Goal: Task Accomplishment & Management: Manage account settings

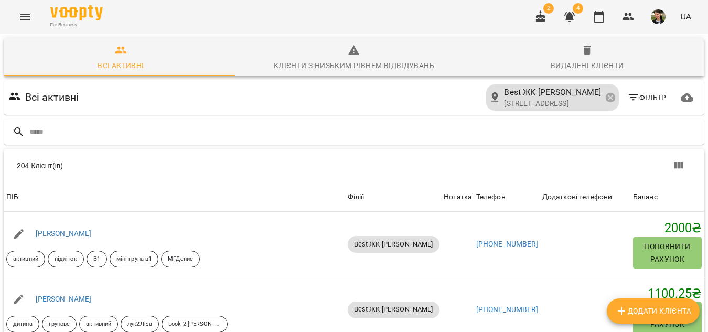
click at [20, 22] on icon "Menu" at bounding box center [25, 16] width 13 height 13
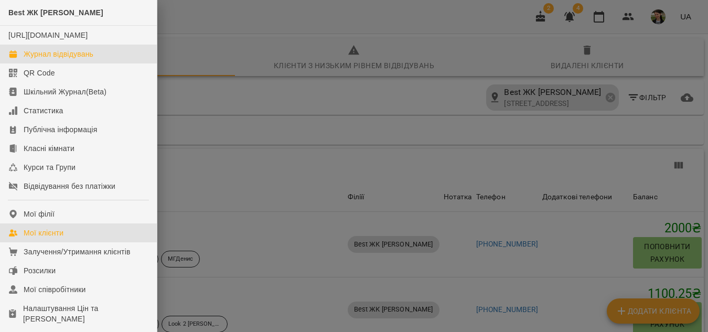
click at [67, 59] on div "Журнал відвідувань" at bounding box center [59, 54] width 70 height 10
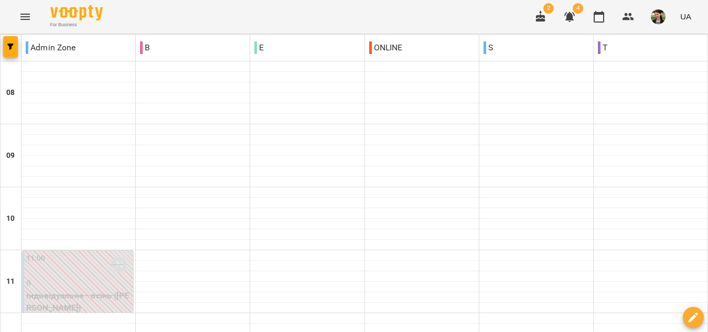
scroll to position [680, 0]
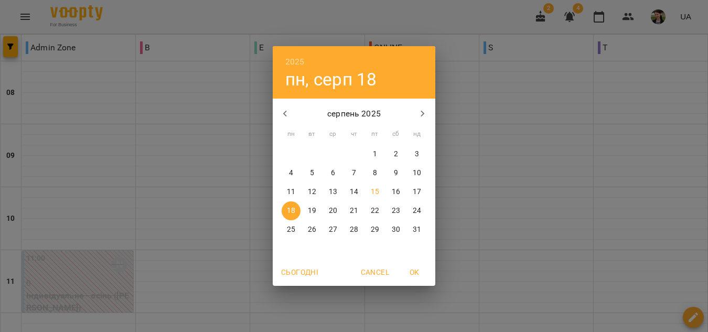
click at [702, 219] on div "2025 пн, серп 18 серпень 2025 пн вт ср чт пт сб нд 28 29 30 31 1 2 3 4 5 6 7 8 …" at bounding box center [354, 166] width 708 height 332
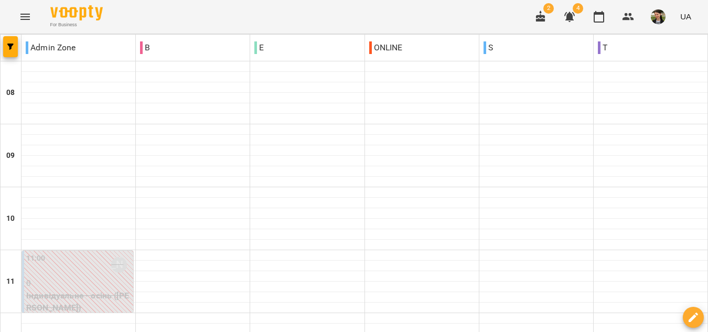
scroll to position [0, 0]
click at [24, 19] on icon "Menu" at bounding box center [24, 17] width 9 height 6
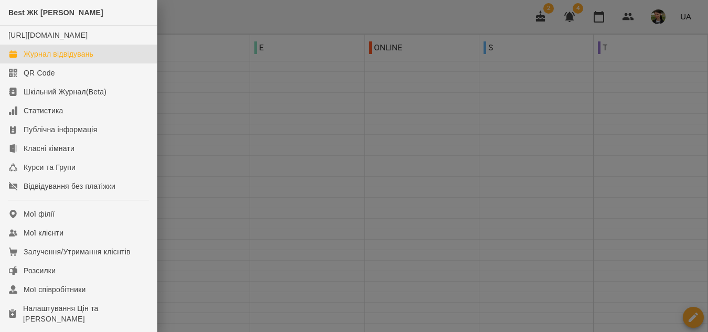
click at [379, 89] on div at bounding box center [354, 166] width 708 height 332
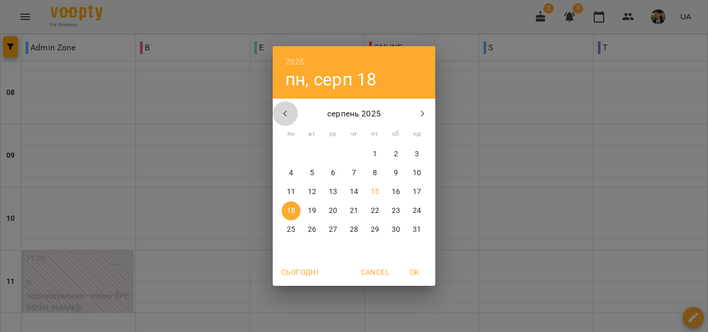
click at [287, 111] on icon "button" at bounding box center [285, 114] width 13 height 13
click at [286, 116] on icon "button" at bounding box center [285, 114] width 4 height 6
click at [293, 170] on p "5" at bounding box center [291, 173] width 4 height 10
type input "**********"
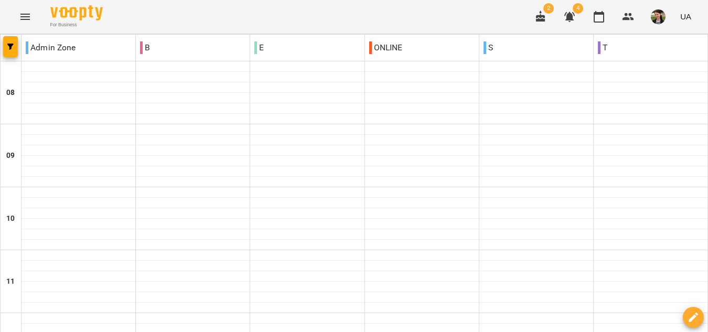
click at [176, 17] on div "For Business 2 4 UA" at bounding box center [354, 17] width 708 height 34
click at [25, 12] on icon "Menu" at bounding box center [25, 16] width 13 height 13
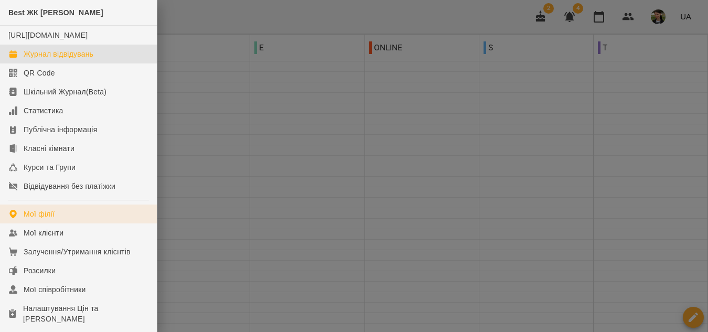
click at [41, 219] on div "Мої філії" at bounding box center [39, 214] width 31 height 10
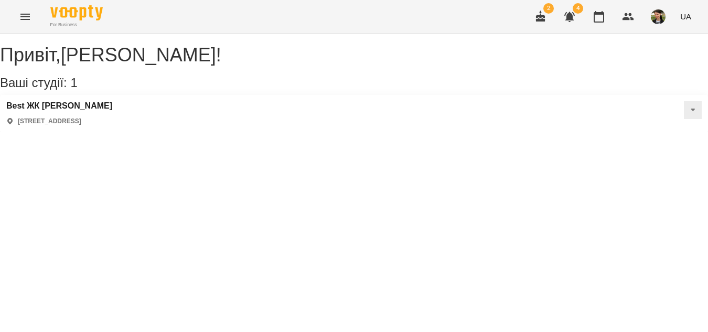
click at [23, 16] on icon "Menu" at bounding box center [25, 16] width 13 height 13
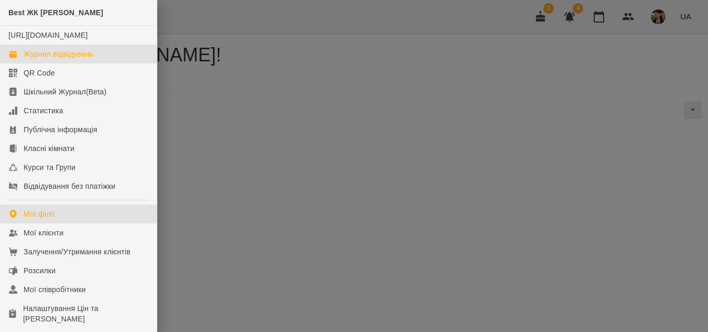
click at [89, 59] on div "Журнал відвідувань" at bounding box center [59, 54] width 70 height 10
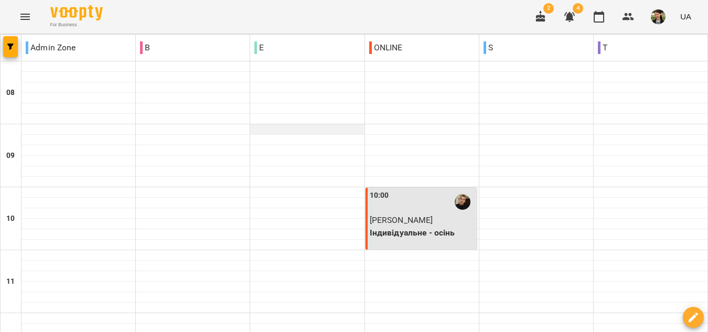
scroll to position [472, 0]
click at [6, 46] on span "button" at bounding box center [10, 47] width 15 height 6
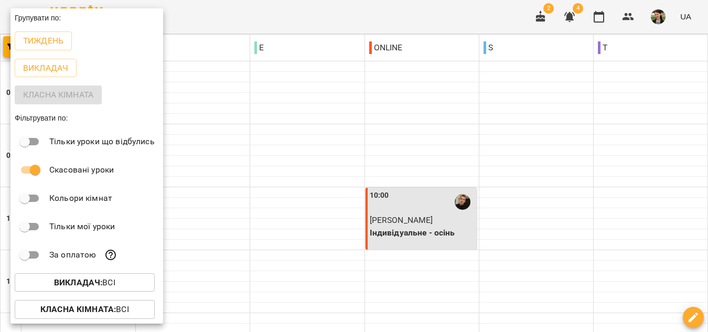
drag, startPoint x: 293, startPoint y: 23, endPoint x: 373, endPoint y: 93, distance: 106.3
click at [293, 23] on div at bounding box center [354, 166] width 708 height 332
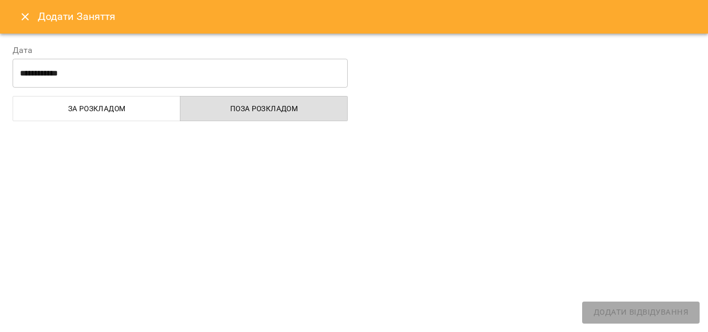
select select
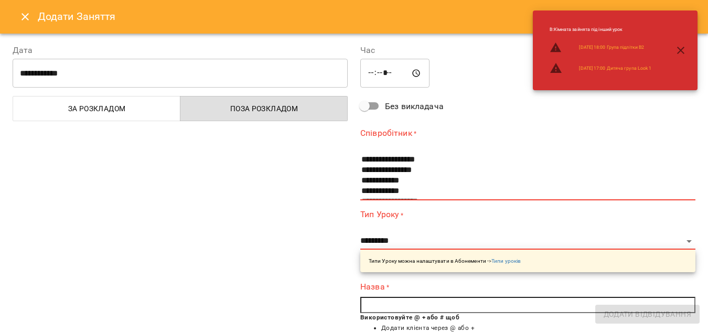
scroll to position [105, 0]
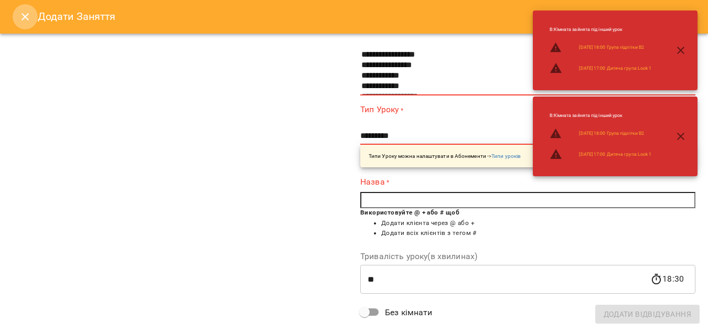
click at [23, 15] on icon "Close" at bounding box center [25, 16] width 7 height 7
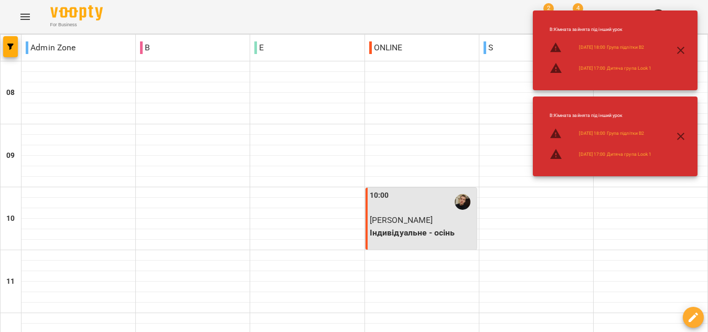
click at [678, 50] on icon "button" at bounding box center [680, 50] width 13 height 13
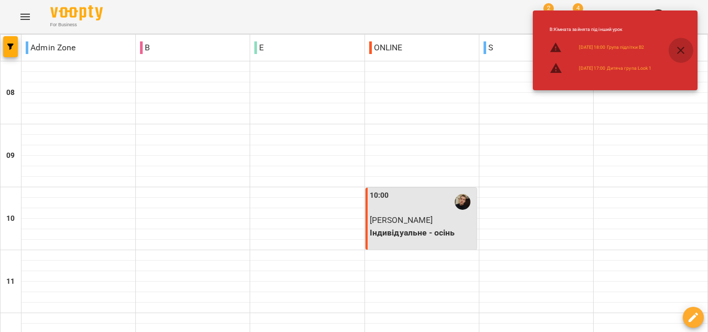
click at [677, 49] on icon "button" at bounding box center [680, 50] width 13 height 13
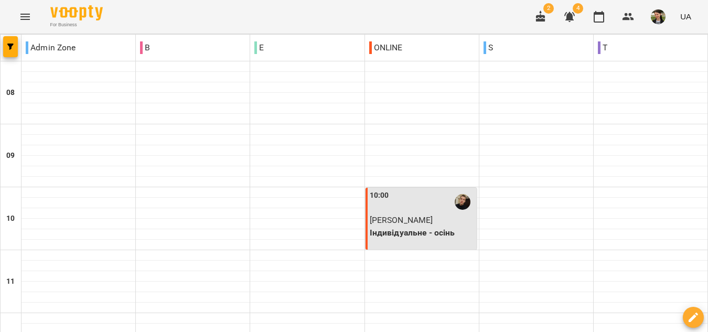
scroll to position [680, 0]
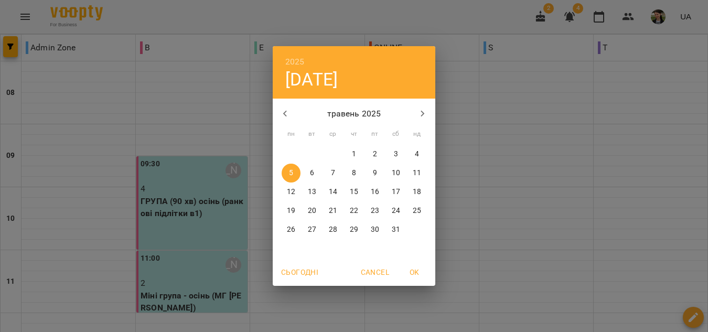
click at [287, 210] on p "19" at bounding box center [291, 211] width 8 height 10
type input "**********"
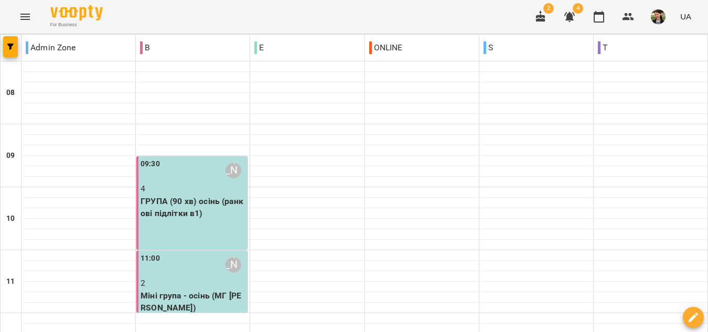
scroll to position [367, 0]
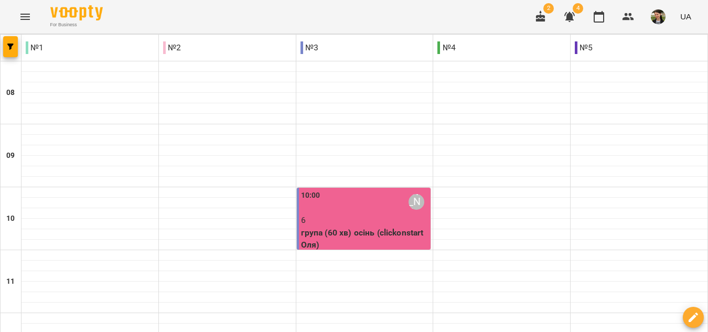
click at [656, 18] on img "button" at bounding box center [658, 16] width 15 height 15
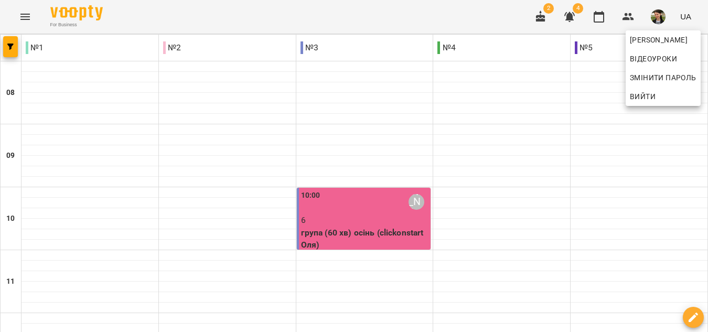
click at [24, 14] on div at bounding box center [354, 166] width 708 height 332
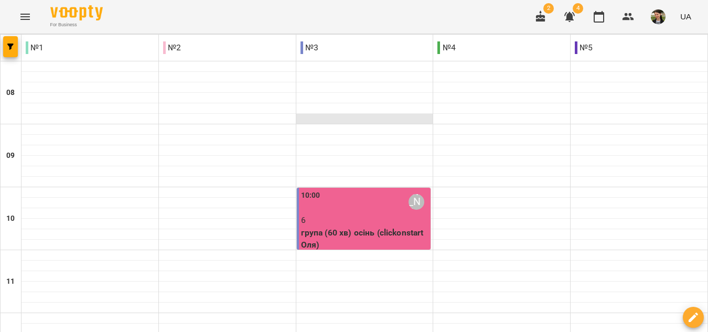
scroll to position [367, 0]
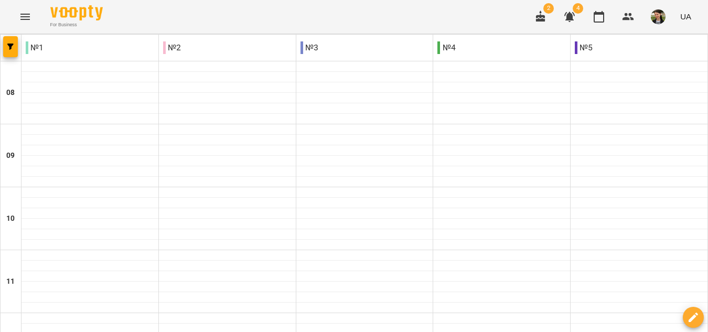
type input "**********"
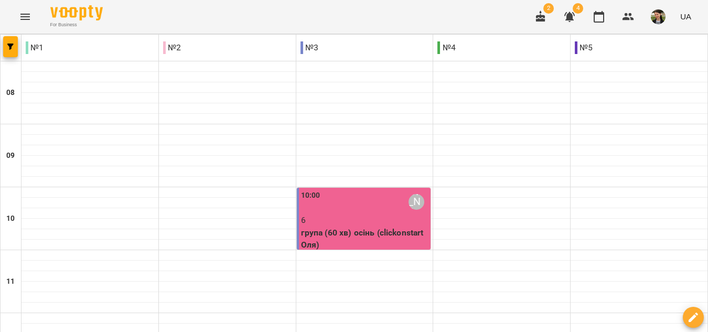
scroll to position [680, 0]
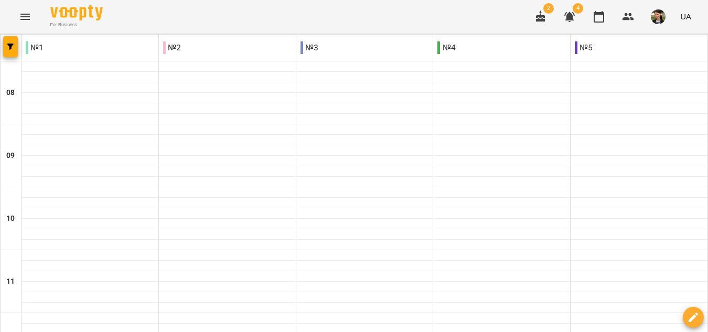
scroll to position [313, 0]
type input "**********"
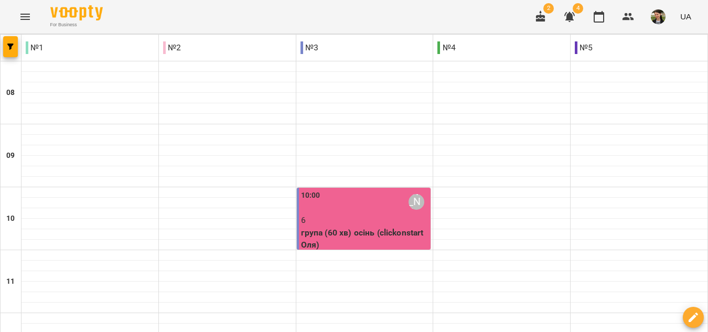
scroll to position [629, 0]
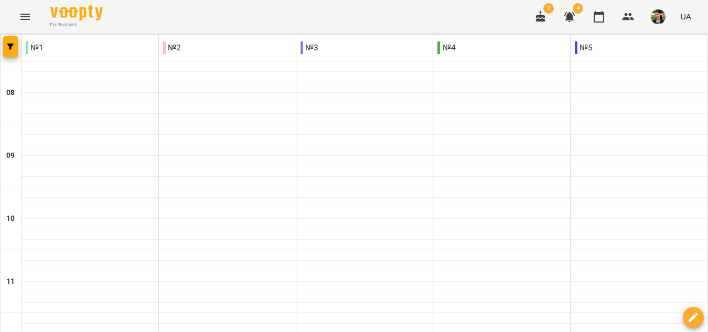
scroll to position [312, 0]
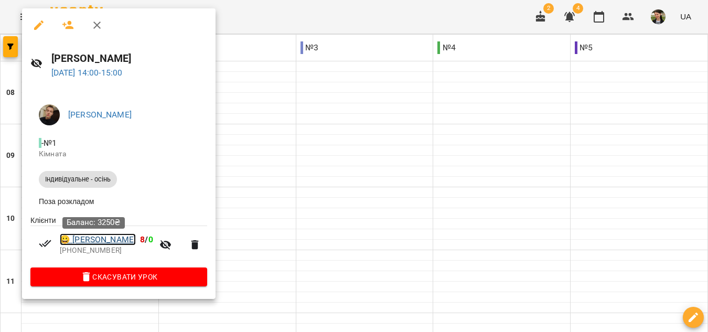
click at [113, 240] on link "😀 Купцова Ніка" at bounding box center [98, 239] width 76 height 13
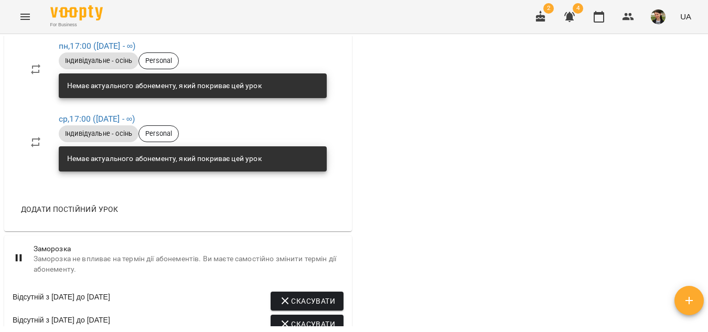
scroll to position [787, 0]
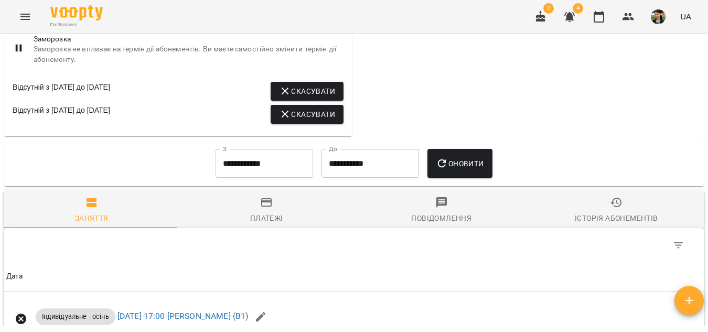
click at [220, 178] on input "**********" at bounding box center [265, 163] width 98 height 29
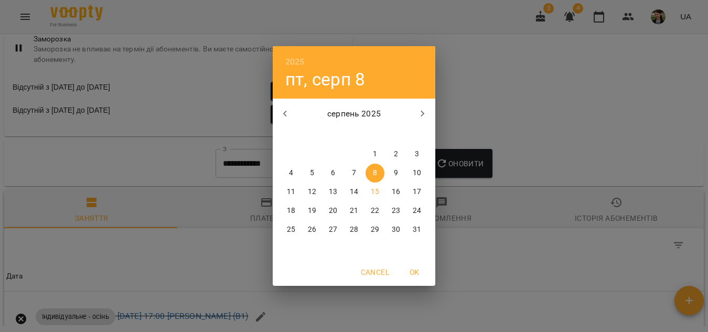
click at [283, 114] on icon "button" at bounding box center [285, 114] width 13 height 13
click at [290, 118] on icon "button" at bounding box center [285, 114] width 13 height 13
click at [351, 150] on span "1" at bounding box center [354, 154] width 19 height 10
type input "**********"
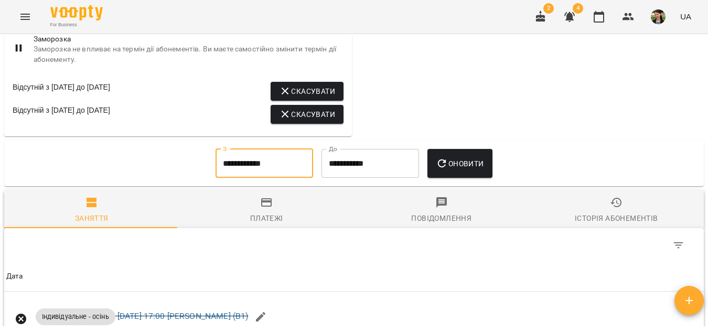
click at [464, 170] on span "Оновити" at bounding box center [460, 163] width 48 height 13
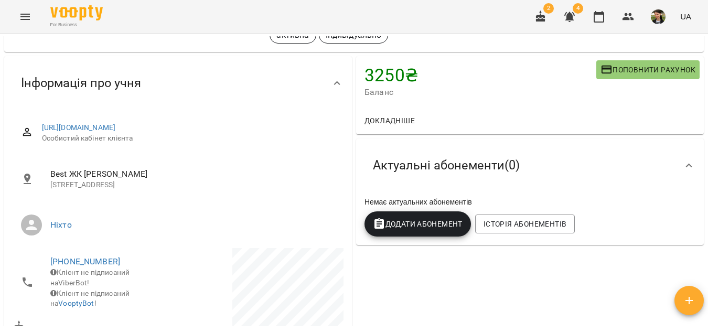
scroll to position [0, 0]
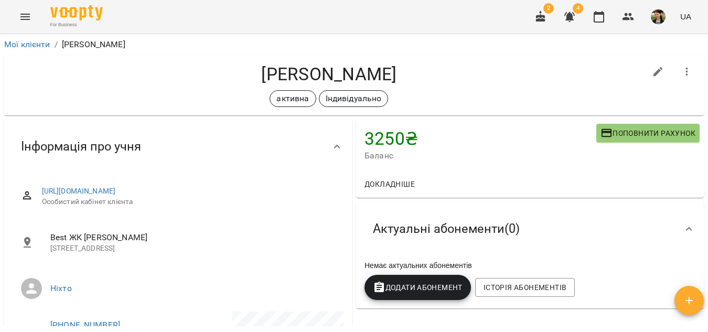
click at [24, 15] on icon "Menu" at bounding box center [24, 17] width 9 height 6
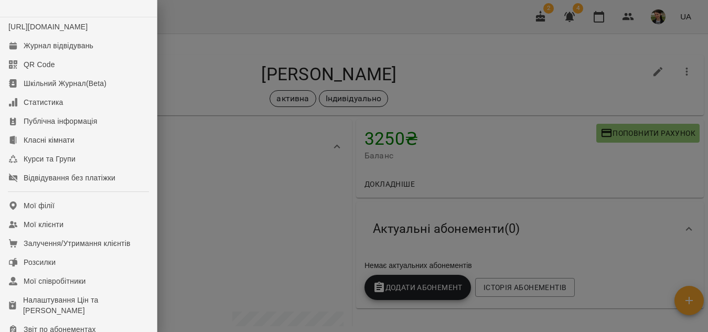
click at [541, 61] on div at bounding box center [354, 166] width 708 height 332
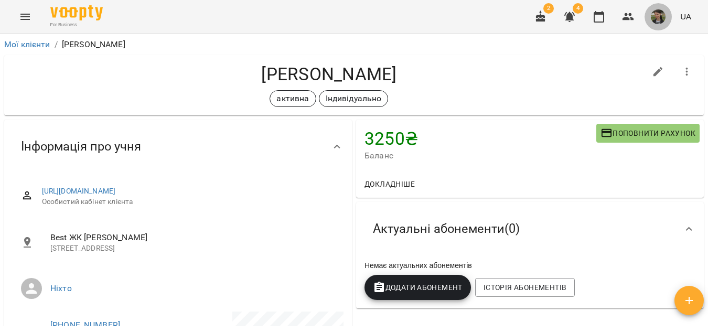
click at [661, 19] on img "button" at bounding box center [658, 16] width 15 height 15
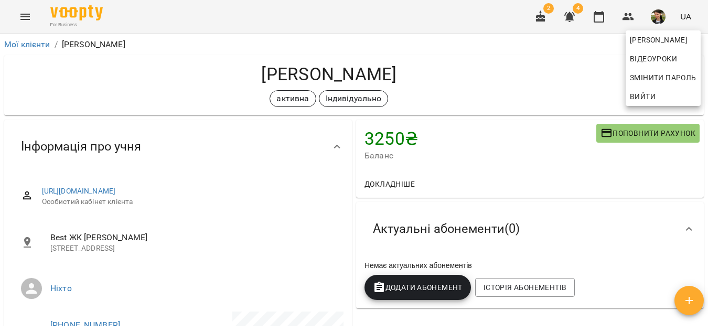
click at [542, 71] on div at bounding box center [354, 166] width 708 height 332
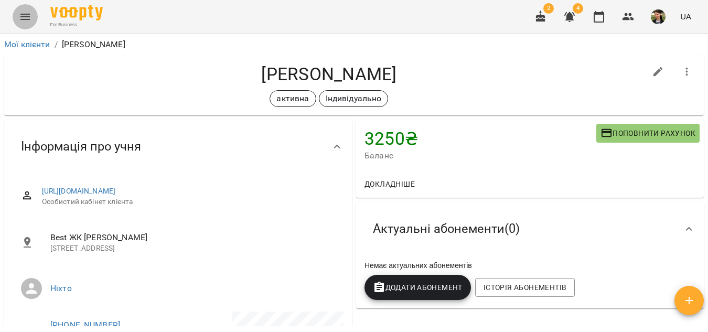
click at [28, 15] on icon "Menu" at bounding box center [24, 17] width 9 height 6
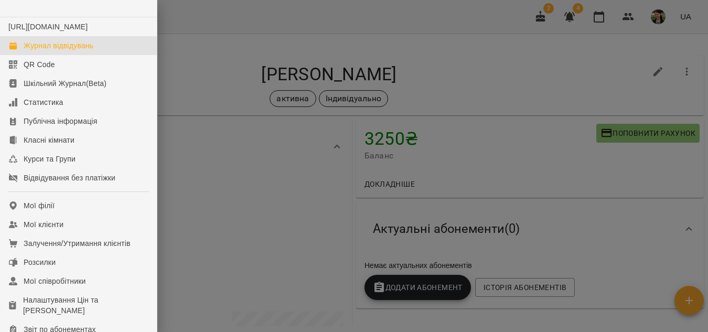
click at [67, 50] on link "Журнал відвідувань" at bounding box center [78, 45] width 157 height 19
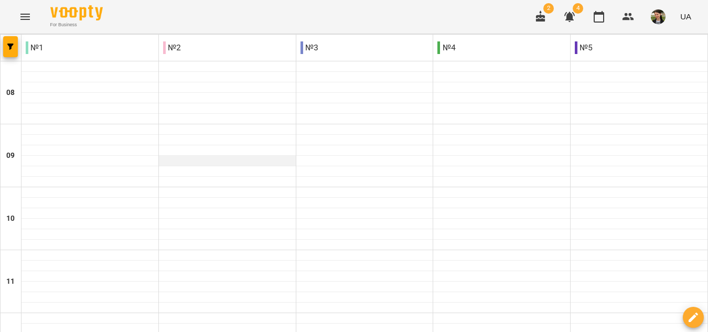
scroll to position [420, 0]
click at [25, 18] on icon "Menu" at bounding box center [25, 16] width 13 height 13
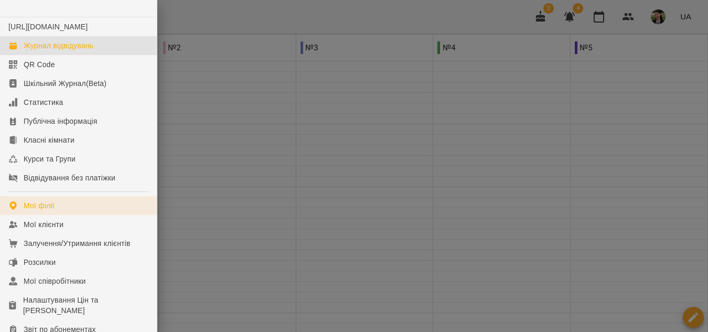
click at [48, 211] on div "Мої філії" at bounding box center [39, 205] width 31 height 10
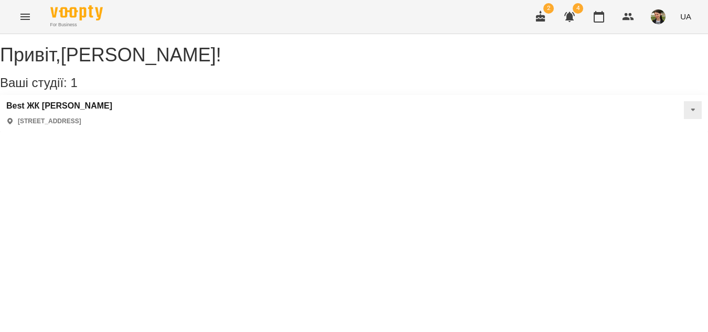
click at [691, 111] on icon at bounding box center [693, 110] width 4 height 3
click at [289, 116] on div "Best ЖК Софія вулиця Сонячна, 3, Софіївська Борщагівка, Київська область, Украї…" at bounding box center [354, 113] width 708 height 37
click at [24, 15] on icon "Menu" at bounding box center [25, 16] width 13 height 13
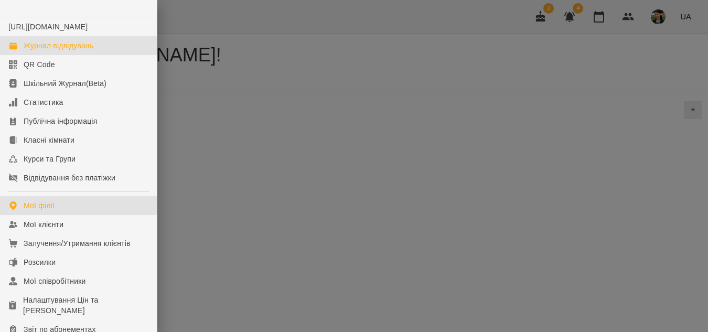
click at [78, 50] on link "Журнал відвідувань" at bounding box center [78, 45] width 157 height 19
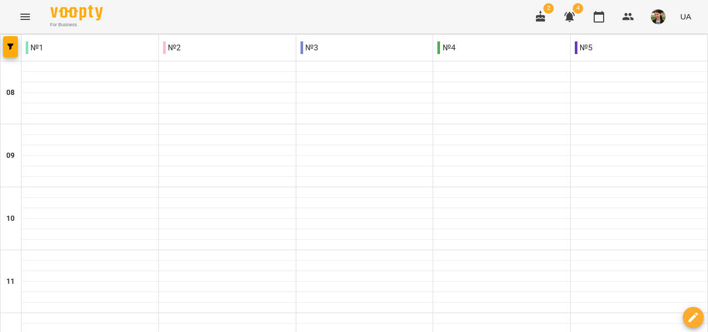
scroll to position [367, 0]
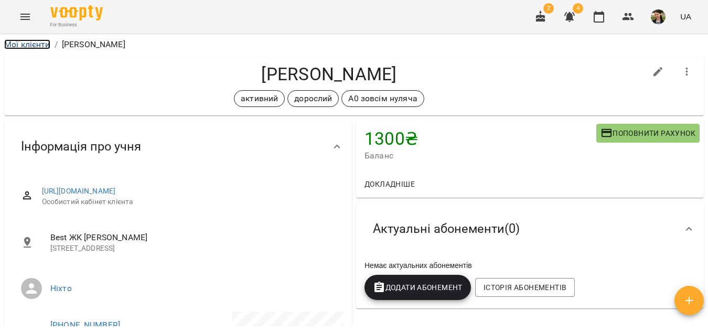
click at [37, 42] on link "Мої клієнти" at bounding box center [27, 44] width 46 height 10
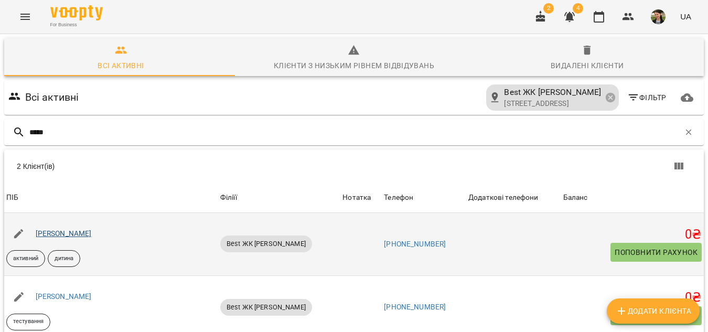
type input "*****"
click at [79, 231] on link "[PERSON_NAME]" at bounding box center [64, 233] width 56 height 8
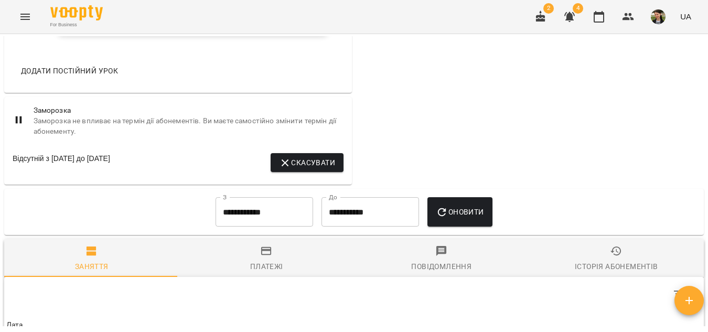
scroll to position [787, 0]
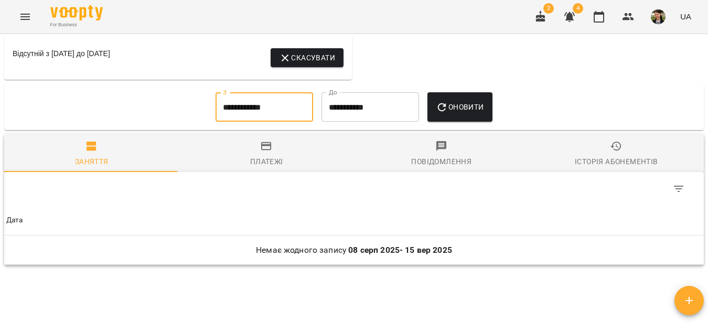
click at [289, 122] on input "**********" at bounding box center [265, 106] width 98 height 29
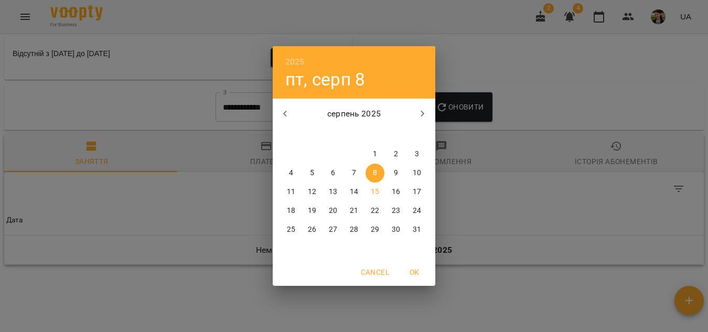
click at [285, 115] on icon "button" at bounding box center [285, 114] width 13 height 13
click at [307, 150] on span "1" at bounding box center [312, 154] width 19 height 10
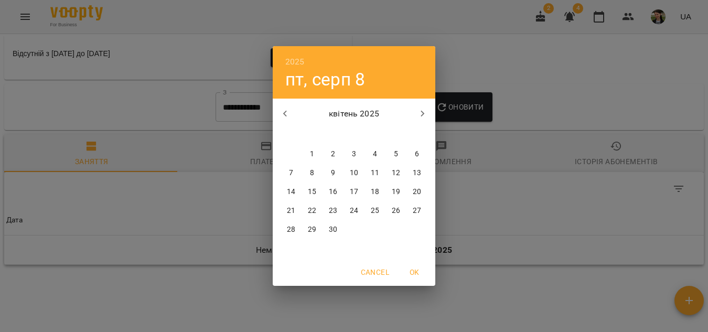
type input "**********"
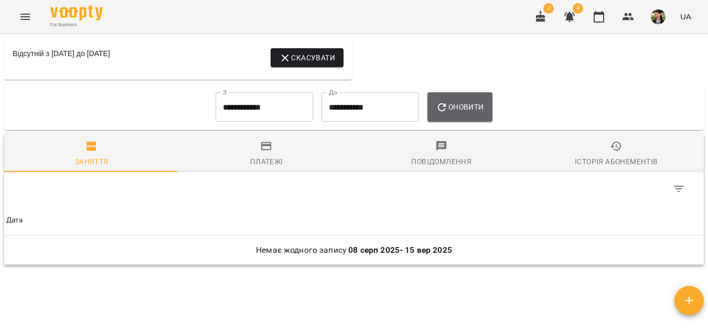
click at [453, 113] on span "Оновити" at bounding box center [460, 107] width 48 height 13
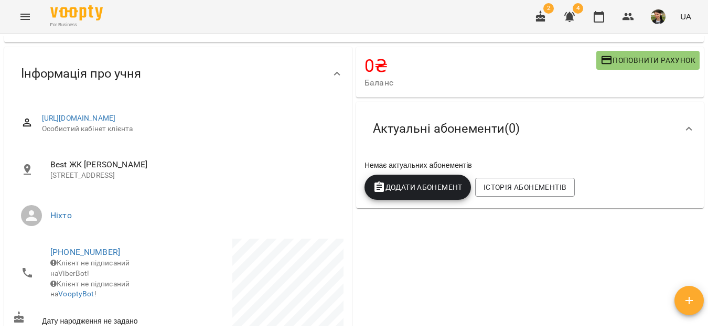
scroll to position [0, 0]
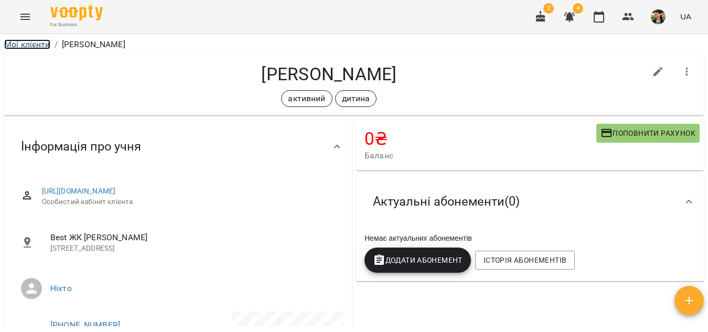
click at [23, 40] on link "Мої клієнти" at bounding box center [27, 44] width 46 height 10
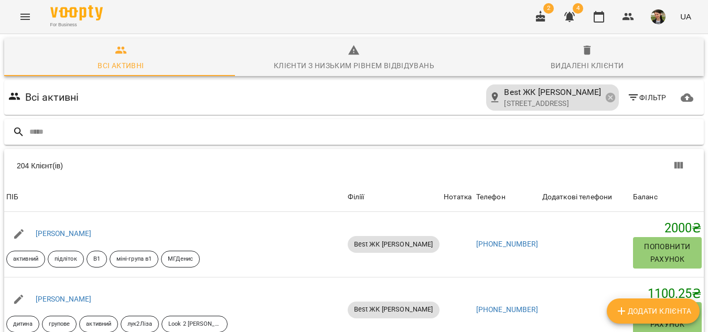
click at [53, 128] on input "text" at bounding box center [364, 131] width 670 height 17
